Goal: Use online tool/utility: Utilize a website feature to perform a specific function

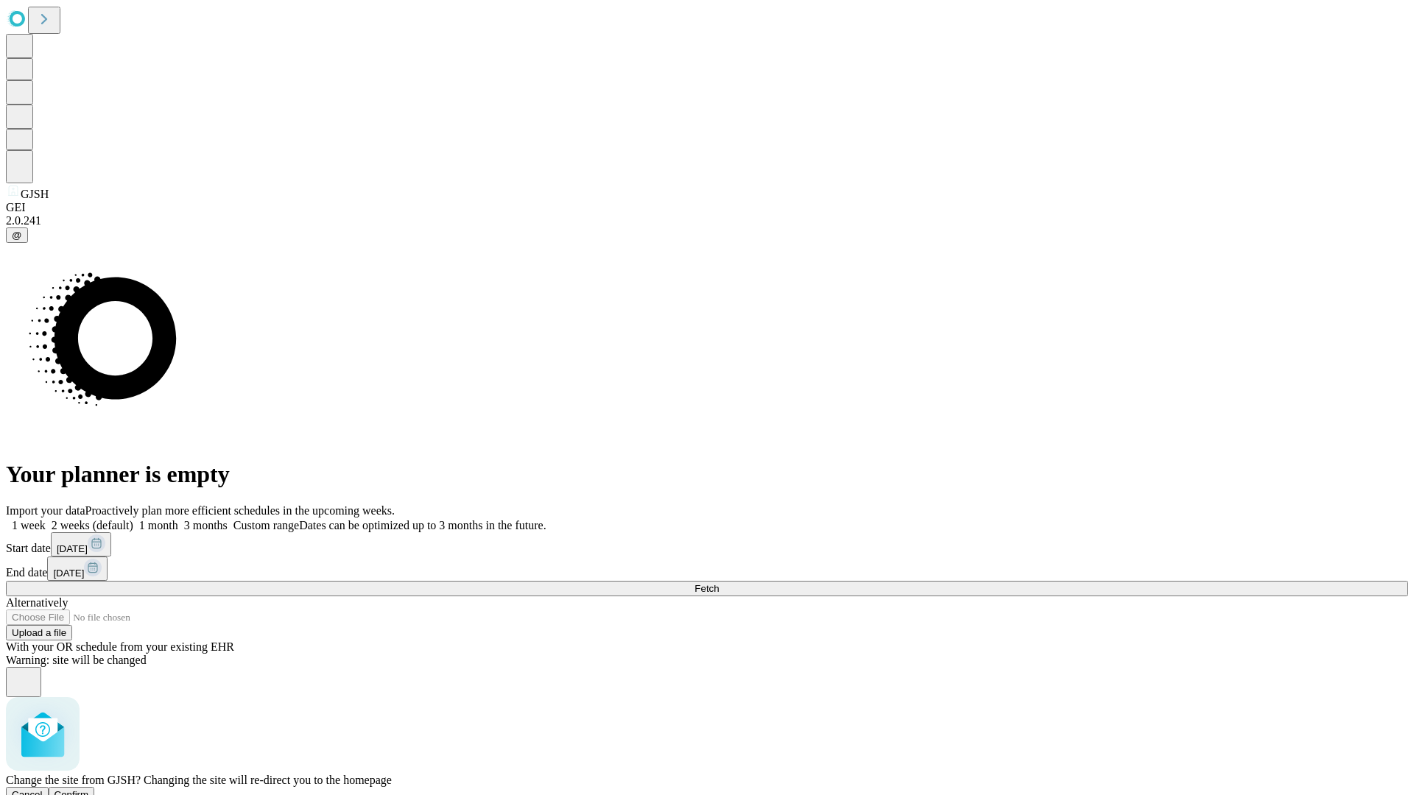
click at [89, 790] on span "Confirm" at bounding box center [72, 795] width 35 height 11
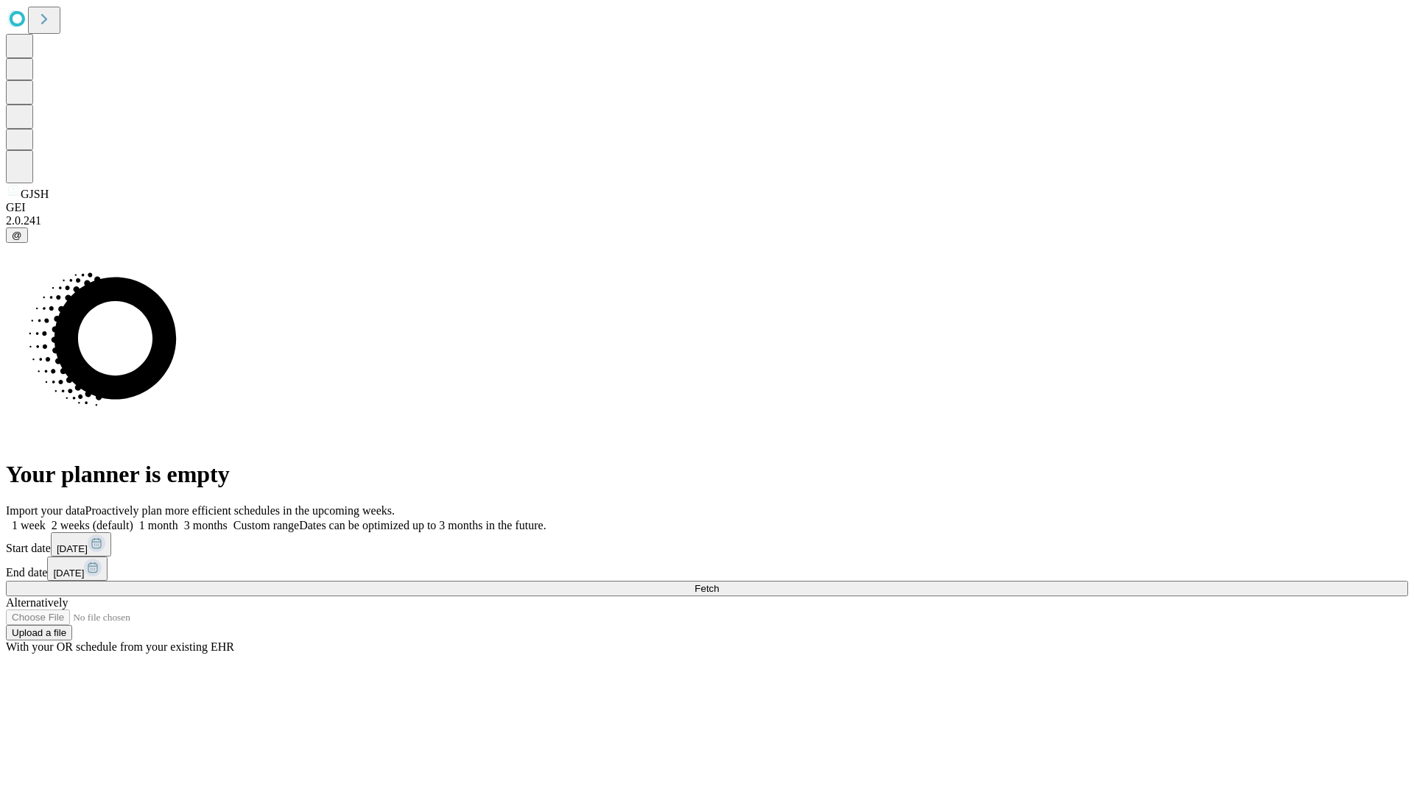
click at [178, 519] on label "1 month" at bounding box center [155, 525] width 45 height 13
click at [719, 583] on span "Fetch" at bounding box center [707, 588] width 24 height 11
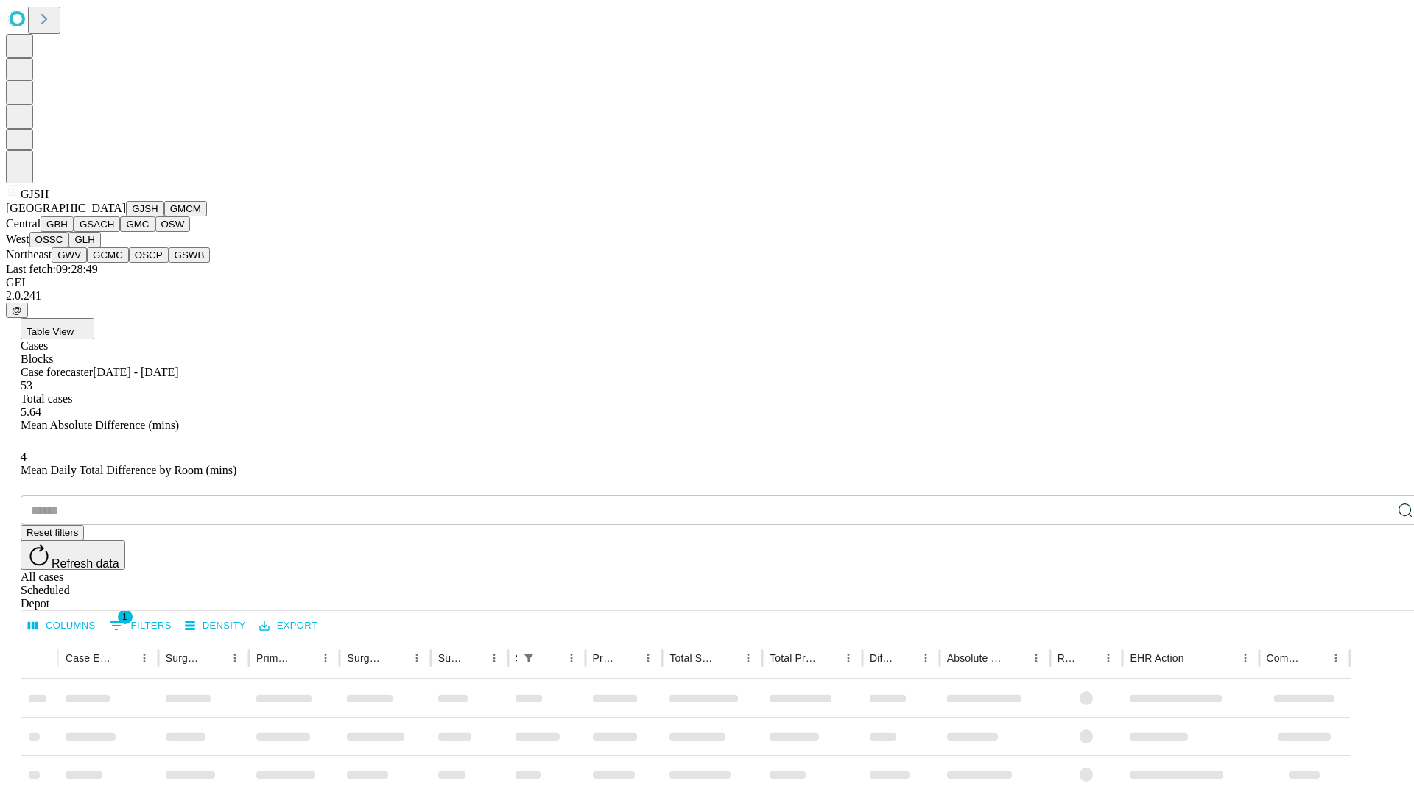
click at [164, 217] on button "GMCM" at bounding box center [185, 208] width 43 height 15
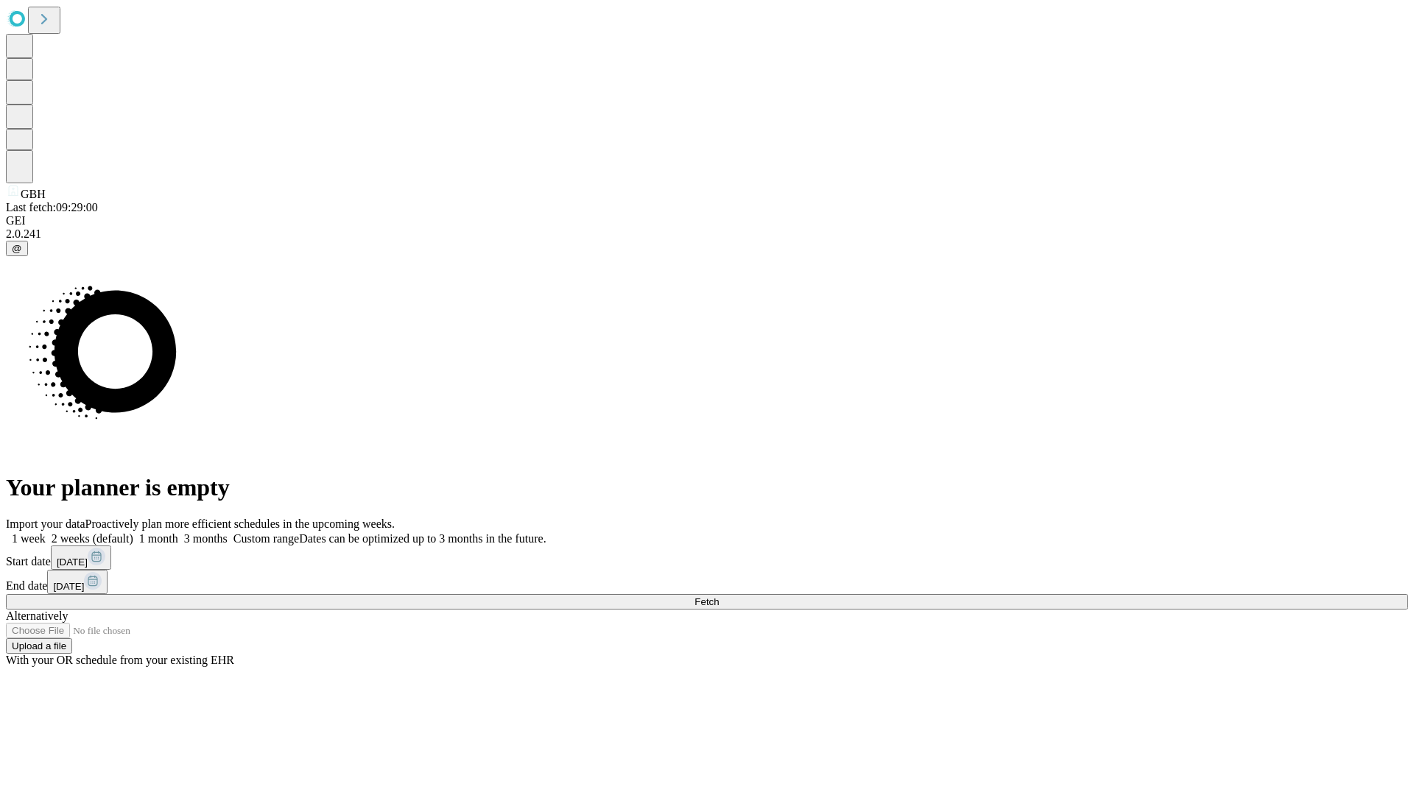
click at [178, 533] on label "1 month" at bounding box center [155, 539] width 45 height 13
click at [719, 597] on span "Fetch" at bounding box center [707, 602] width 24 height 11
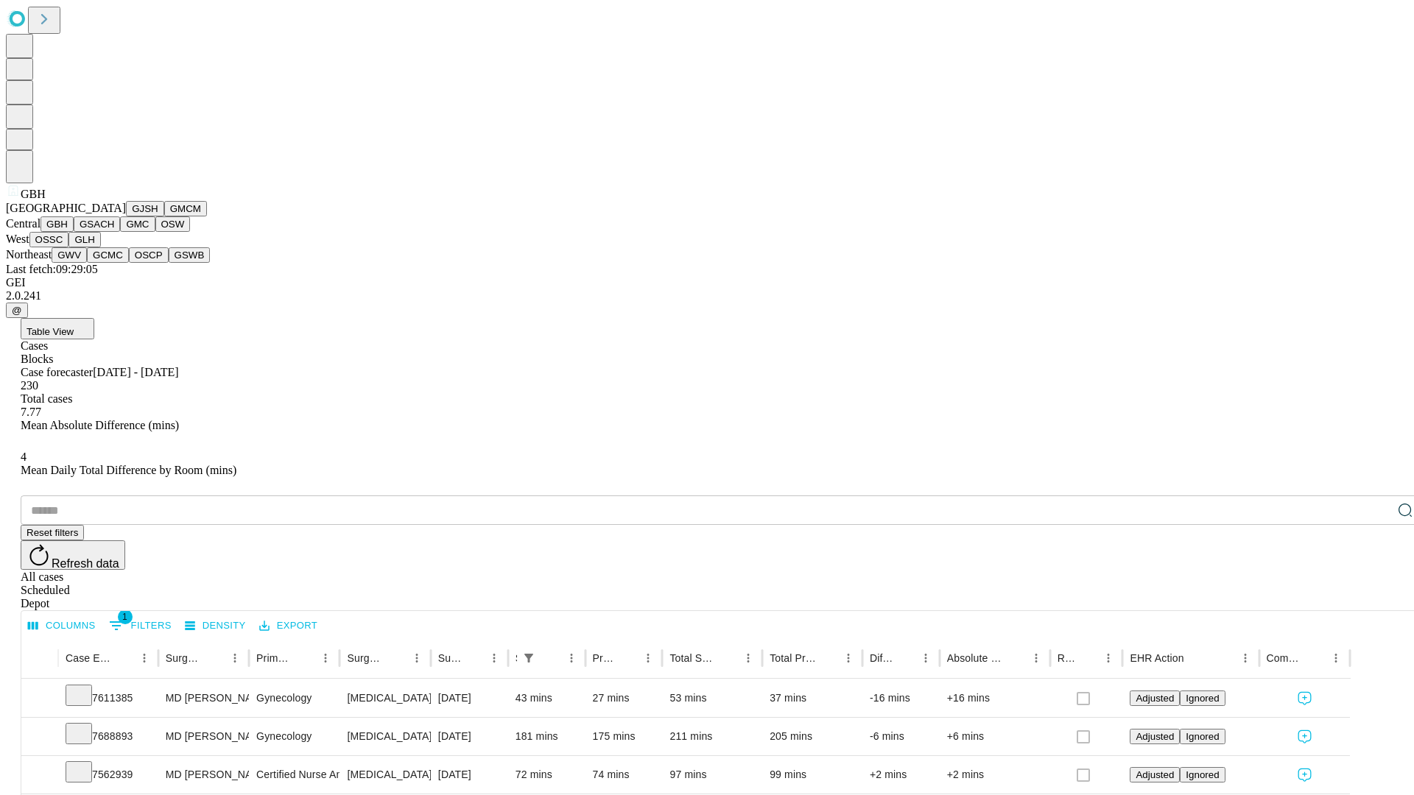
click at [114, 232] on button "GSACH" at bounding box center [97, 224] width 46 height 15
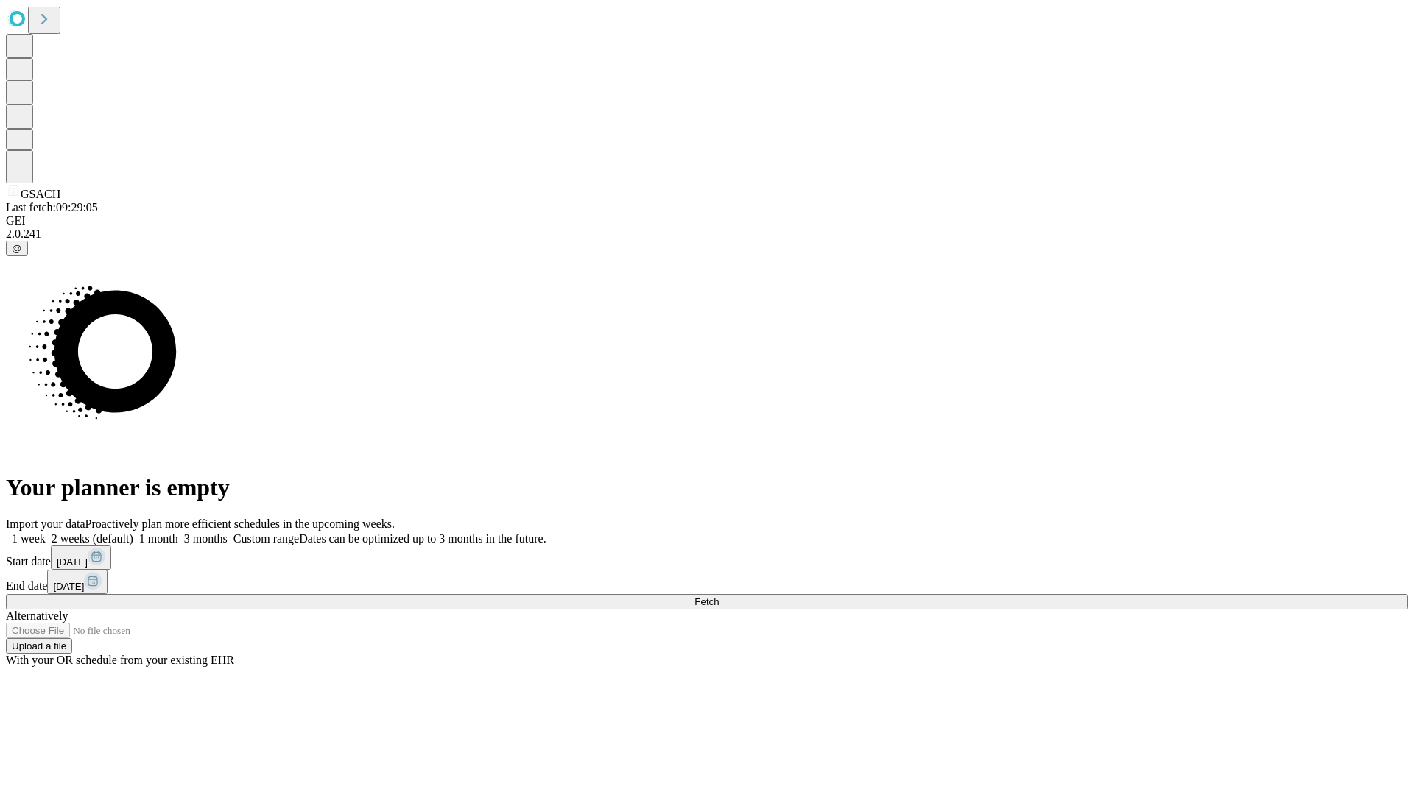
click at [178, 533] on label "1 month" at bounding box center [155, 539] width 45 height 13
click at [719, 597] on span "Fetch" at bounding box center [707, 602] width 24 height 11
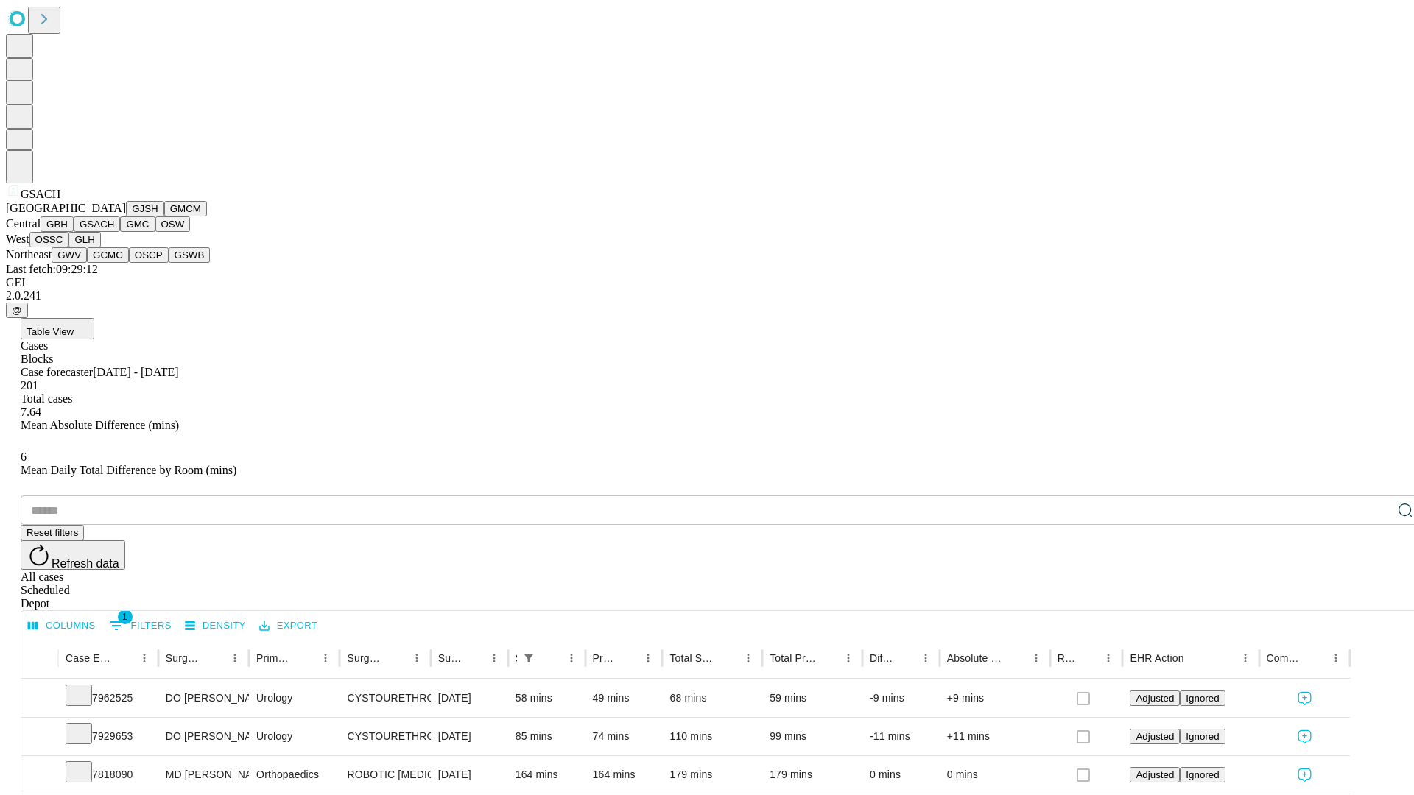
click at [120, 232] on button "GMC" at bounding box center [137, 224] width 35 height 15
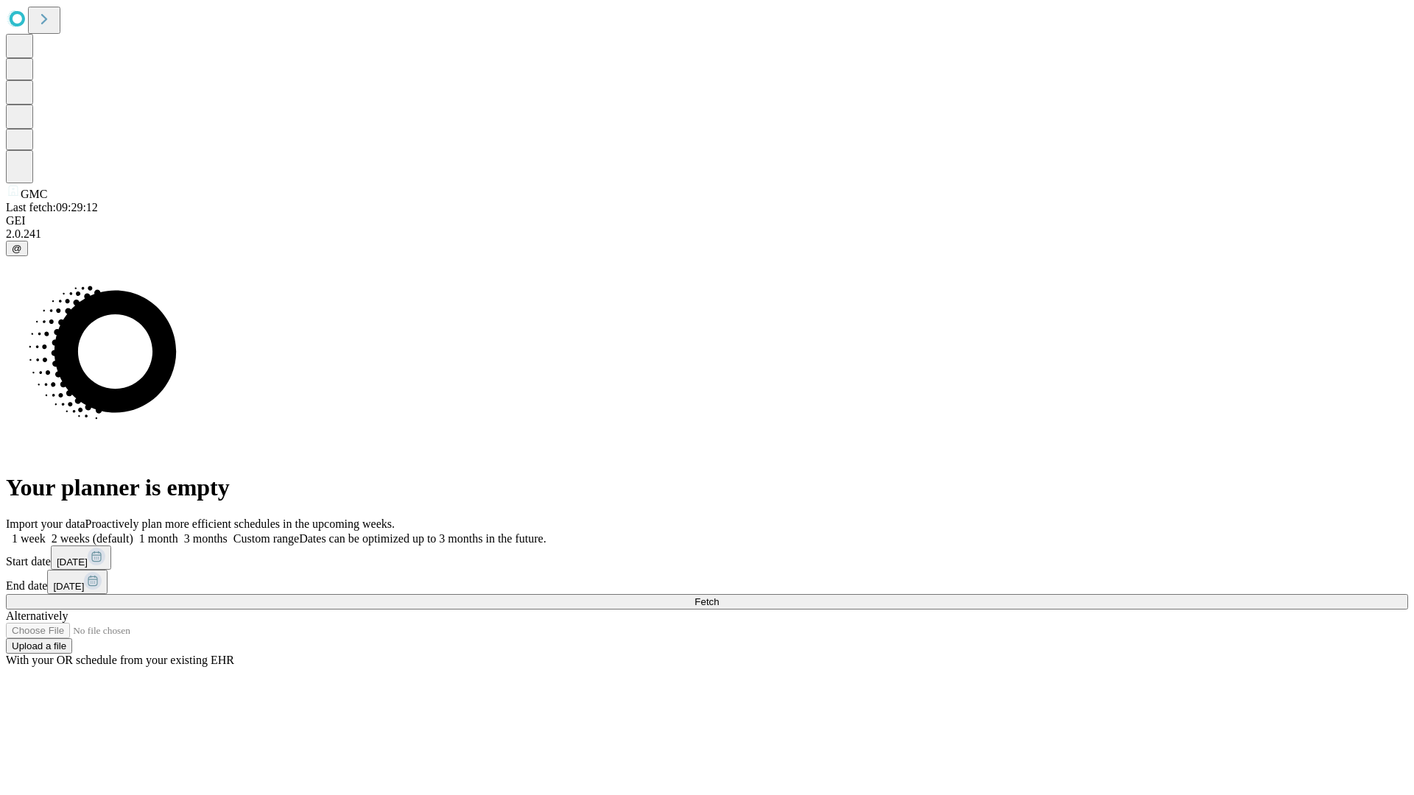
click at [719, 597] on span "Fetch" at bounding box center [707, 602] width 24 height 11
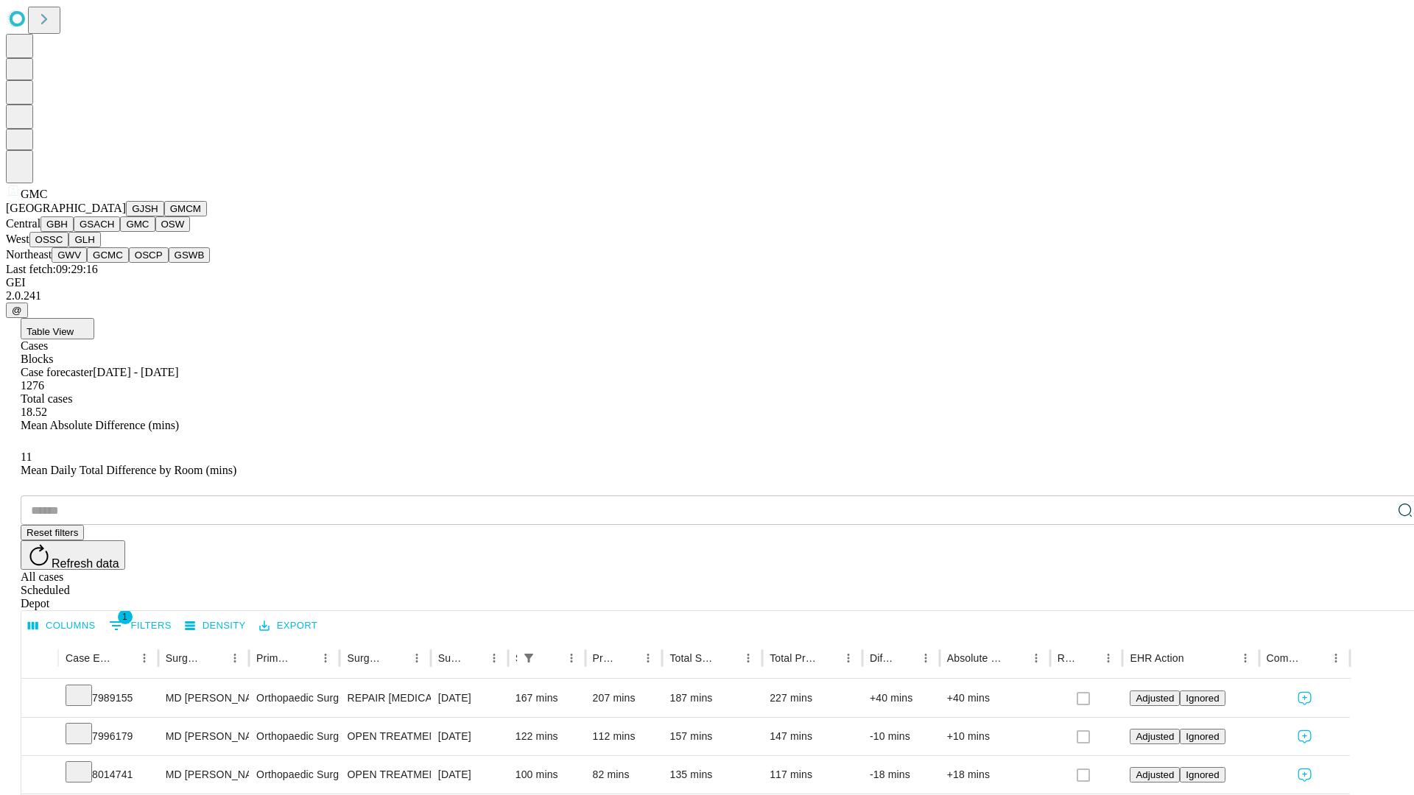
click at [155, 232] on button "OSW" at bounding box center [172, 224] width 35 height 15
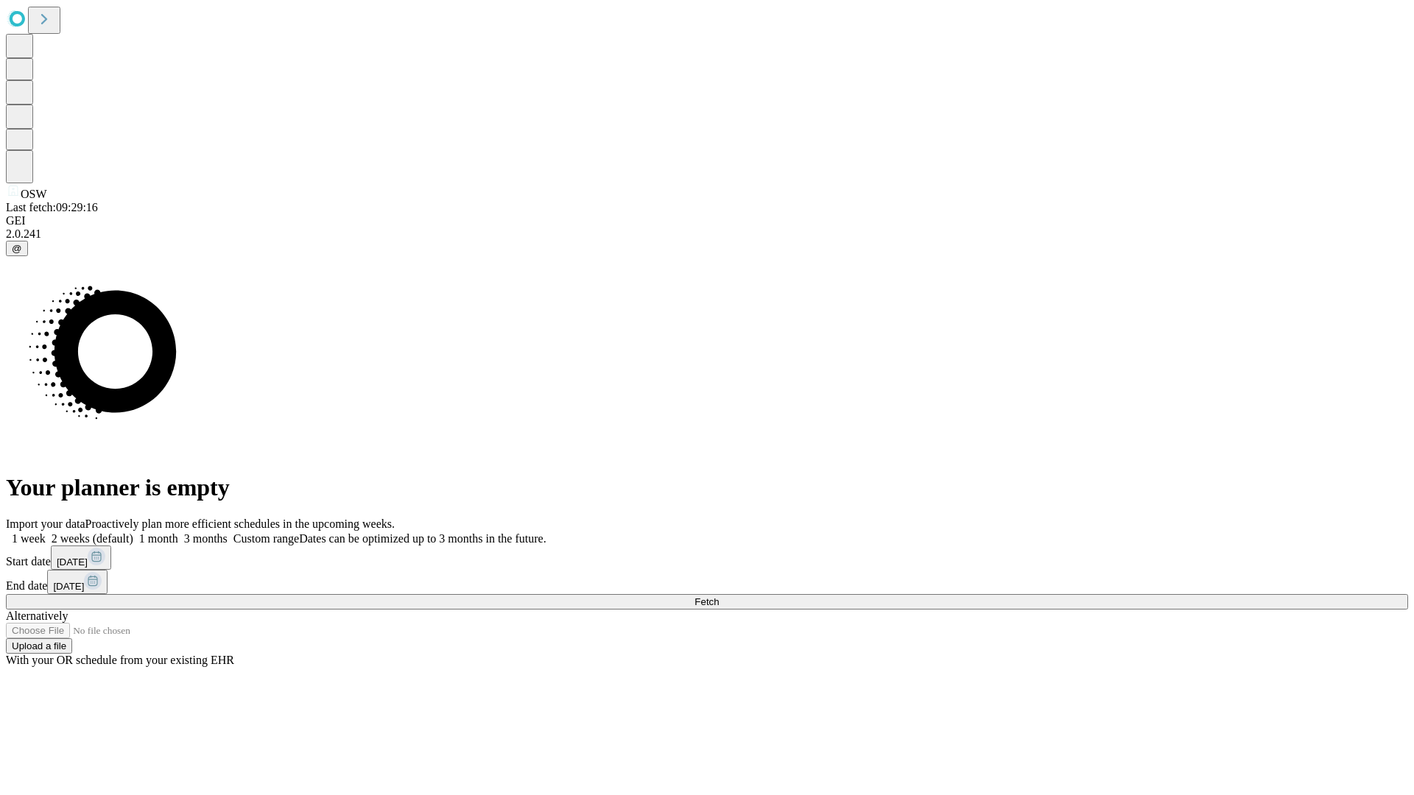
click at [178, 533] on label "1 month" at bounding box center [155, 539] width 45 height 13
click at [719, 597] on span "Fetch" at bounding box center [707, 602] width 24 height 11
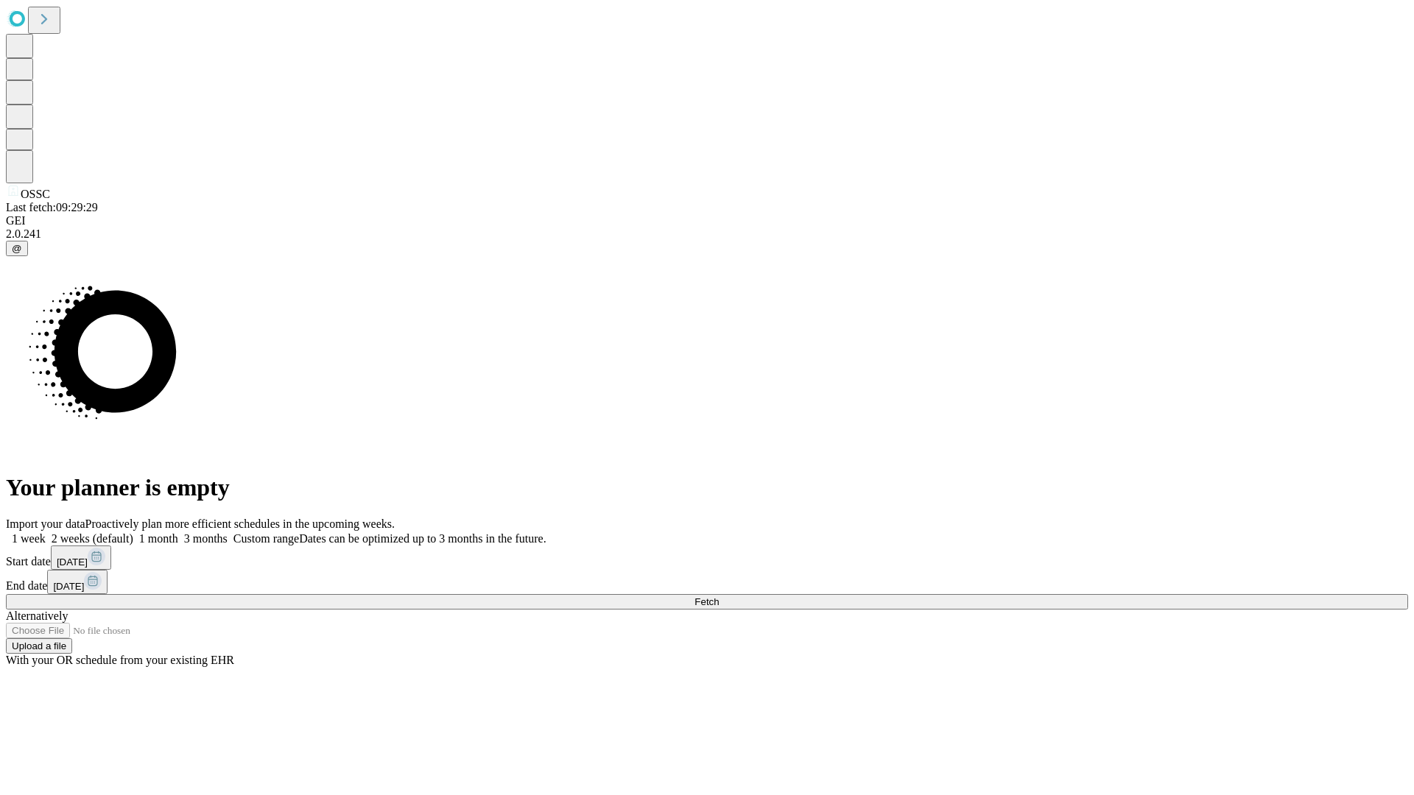
click at [178, 533] on label "1 month" at bounding box center [155, 539] width 45 height 13
click at [719, 597] on span "Fetch" at bounding box center [707, 602] width 24 height 11
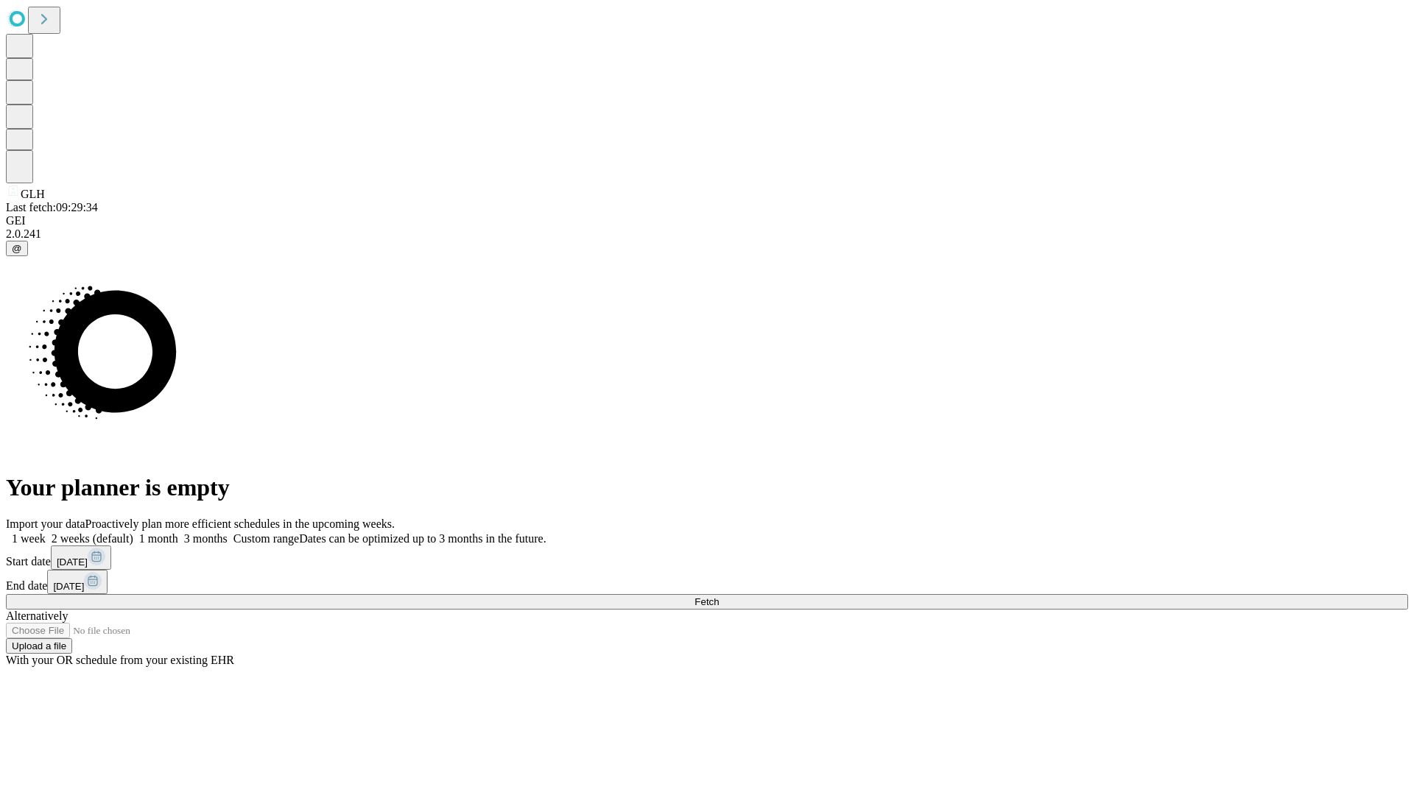
click at [178, 533] on label "1 month" at bounding box center [155, 539] width 45 height 13
click at [719, 597] on span "Fetch" at bounding box center [707, 602] width 24 height 11
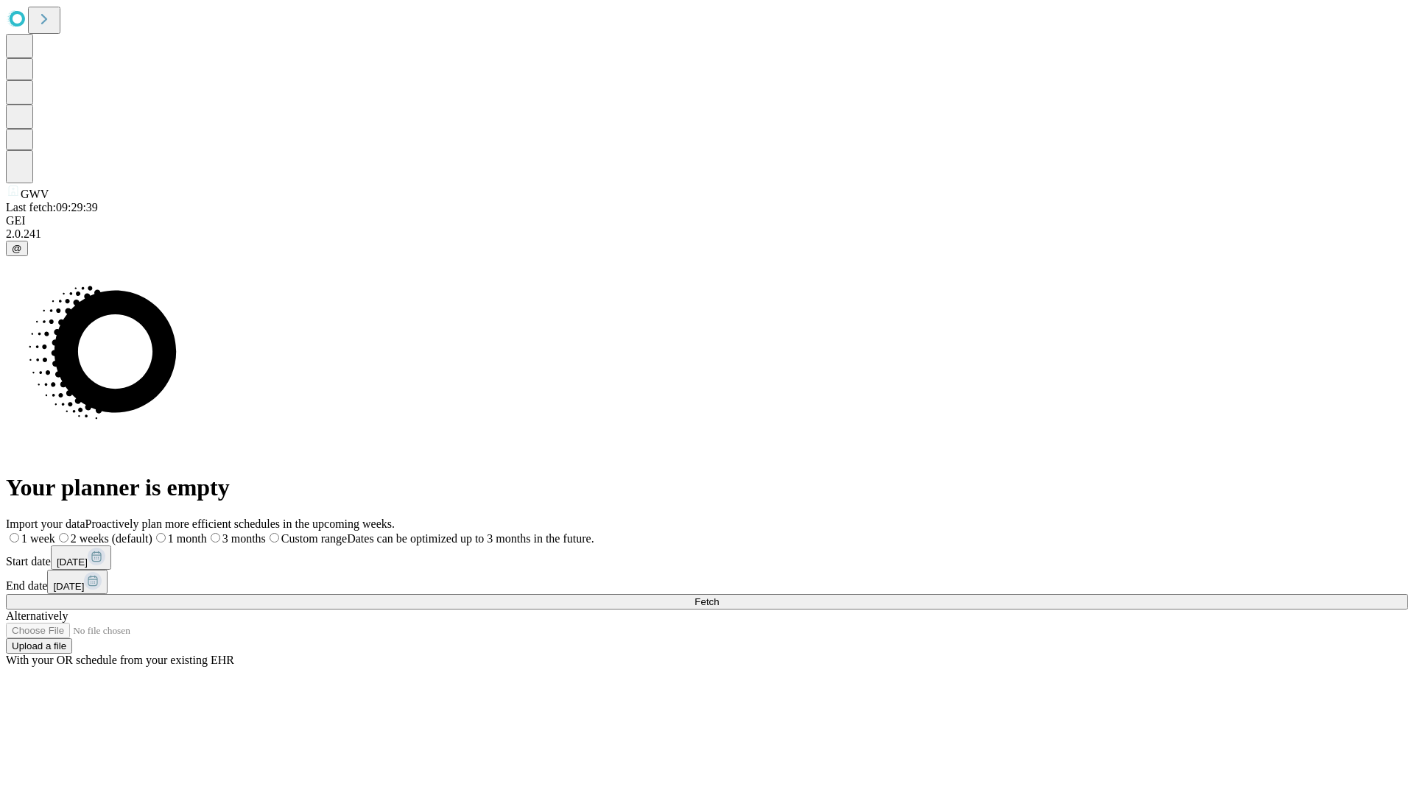
click at [207, 533] on label "1 month" at bounding box center [179, 539] width 55 height 13
click at [719, 597] on span "Fetch" at bounding box center [707, 602] width 24 height 11
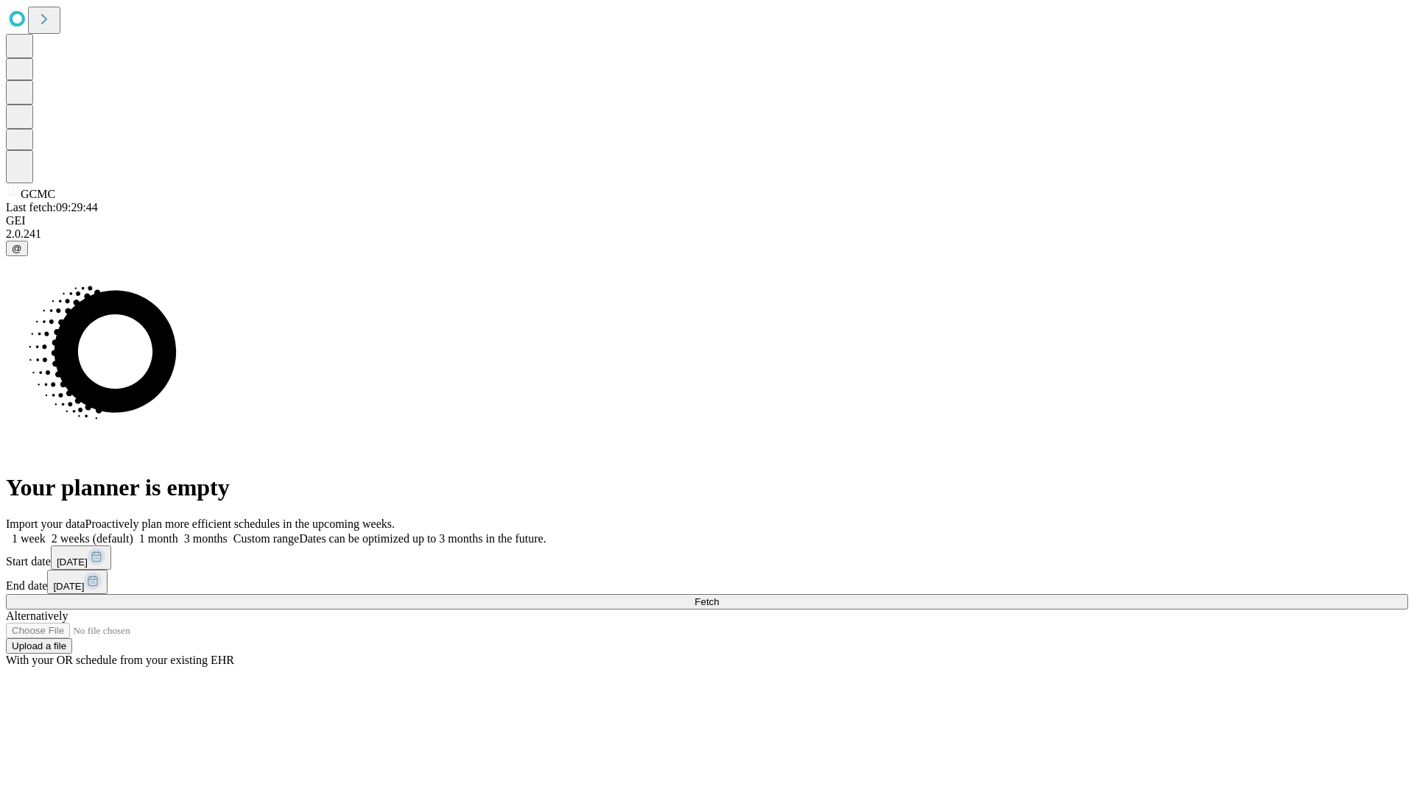
click at [719, 597] on span "Fetch" at bounding box center [707, 602] width 24 height 11
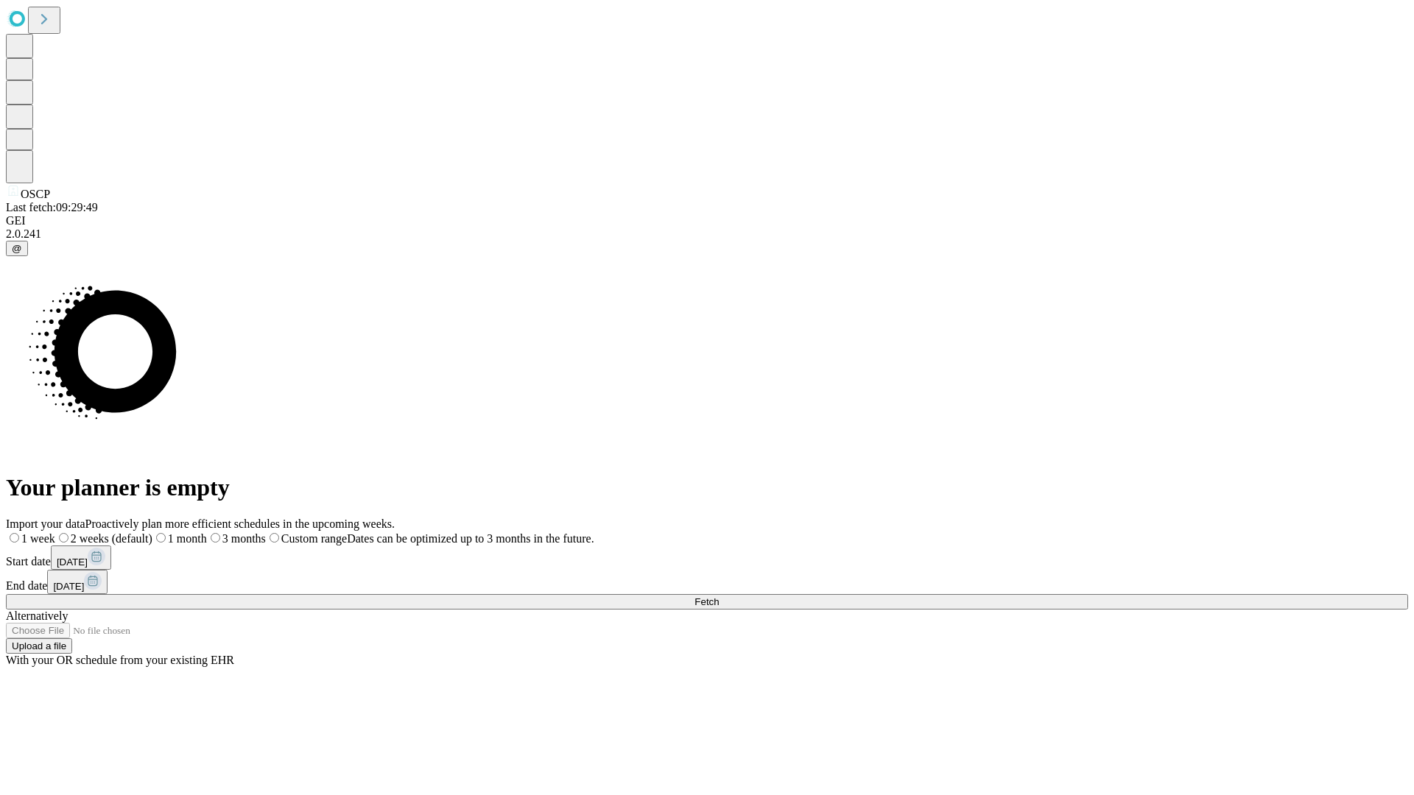
click at [719, 597] on span "Fetch" at bounding box center [707, 602] width 24 height 11
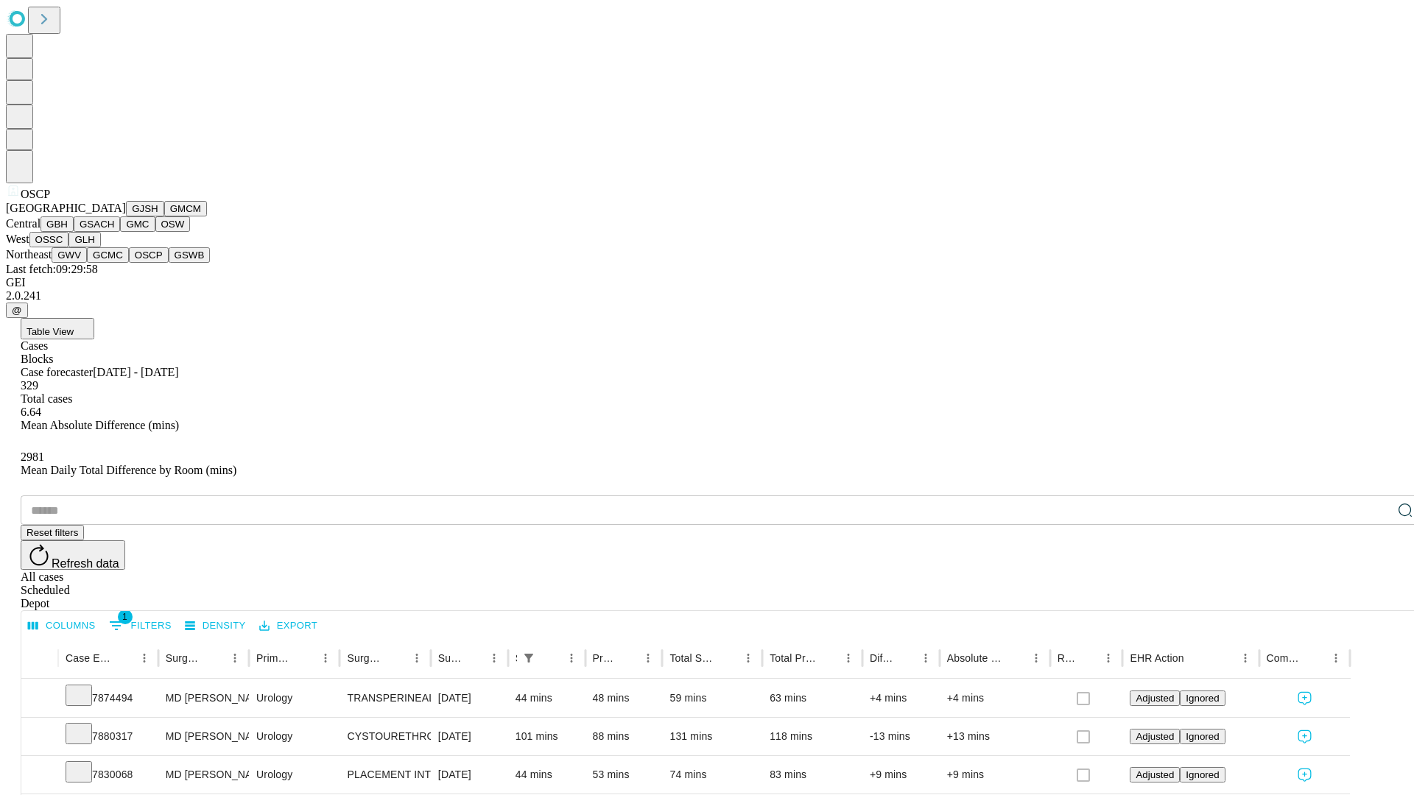
click at [169, 263] on button "GSWB" at bounding box center [190, 254] width 42 height 15
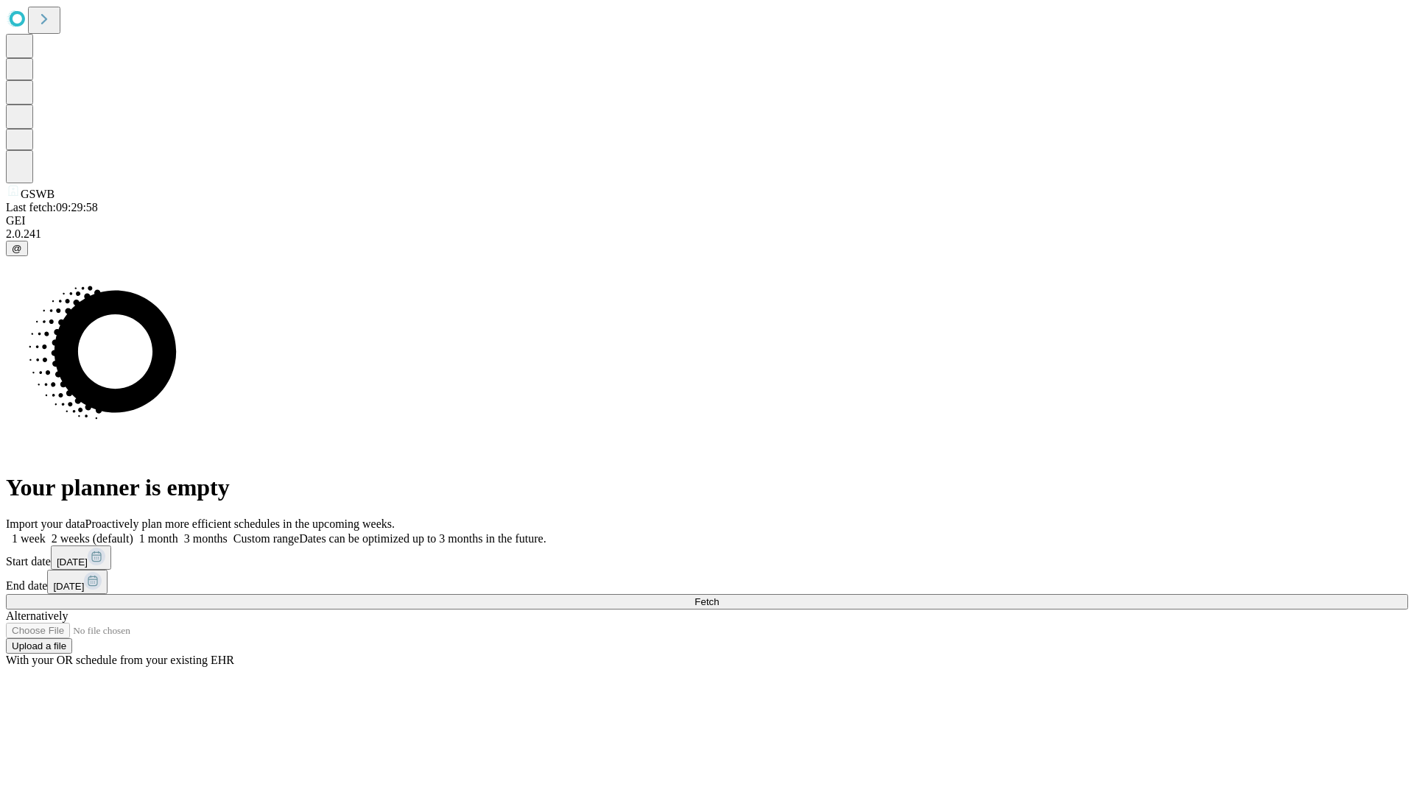
click at [178, 533] on label "1 month" at bounding box center [155, 539] width 45 height 13
click at [719, 597] on span "Fetch" at bounding box center [707, 602] width 24 height 11
